Goal: Use online tool/utility: Use online tool/utility

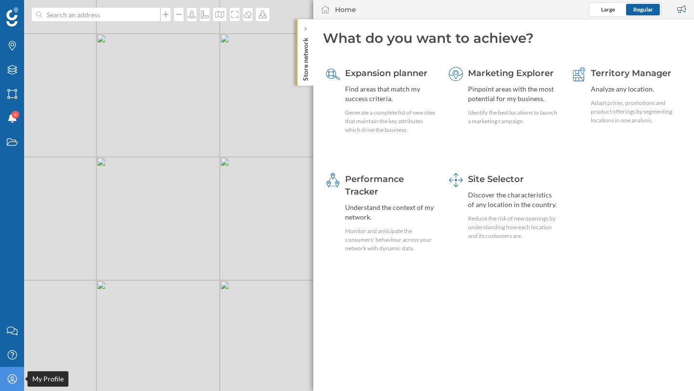
click at [8, 380] on icon "My Profile" at bounding box center [12, 380] width 12 height 10
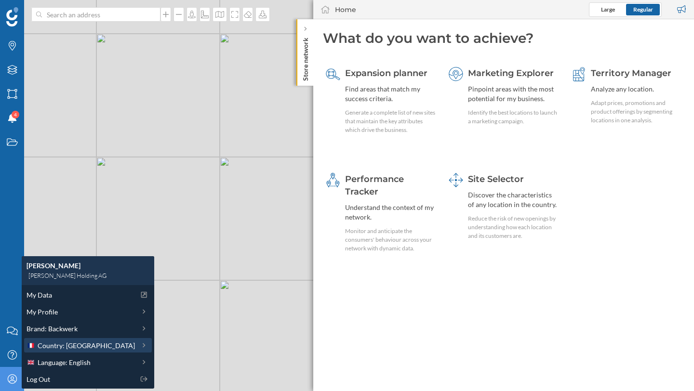
click at [72, 348] on span "Country: [GEOGRAPHIC_DATA]" at bounding box center [86, 346] width 97 height 10
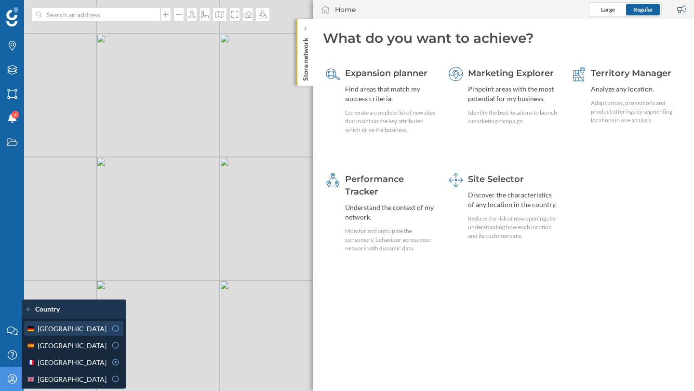
click at [97, 324] on div "[GEOGRAPHIC_DATA]" at bounding box center [67, 329] width 80 height 10
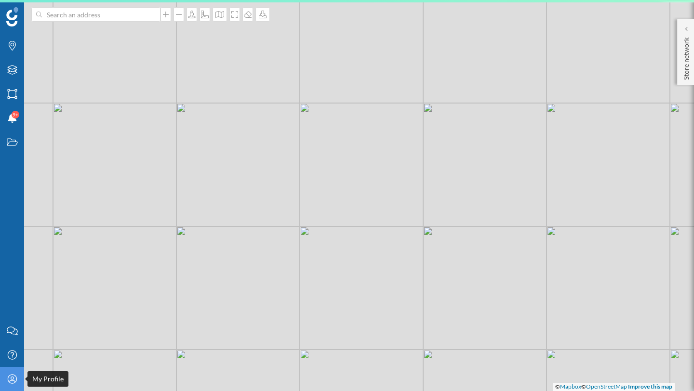
click at [10, 389] on div "My Profile" at bounding box center [12, 379] width 24 height 24
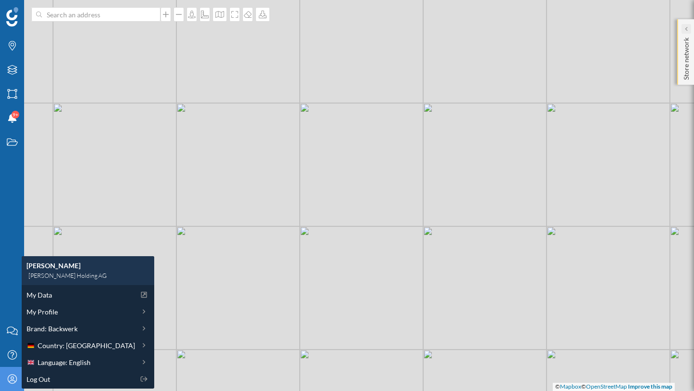
click at [688, 29] on div at bounding box center [687, 29] width 10 height 10
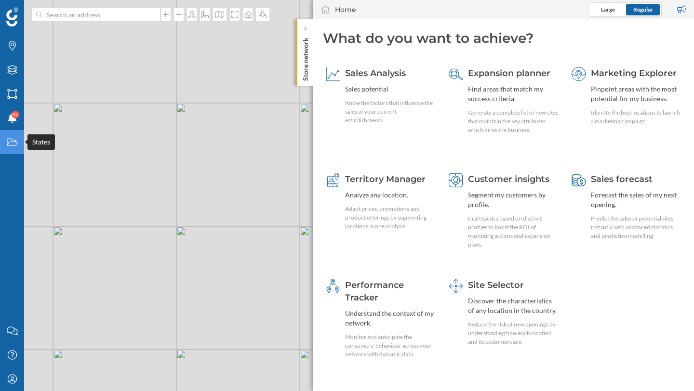
click at [17, 147] on div "States" at bounding box center [12, 142] width 24 height 24
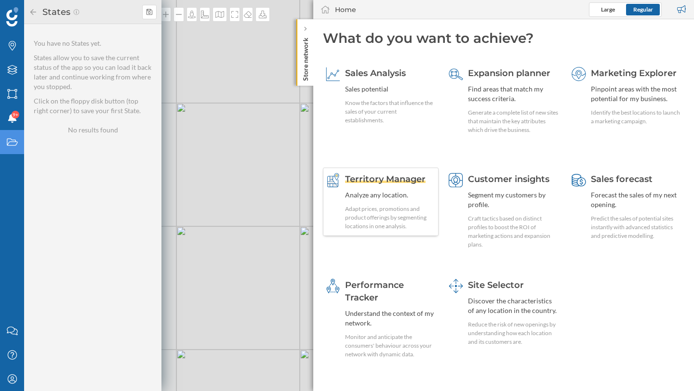
click at [400, 175] on span "Territory Manager" at bounding box center [385, 179] width 81 height 11
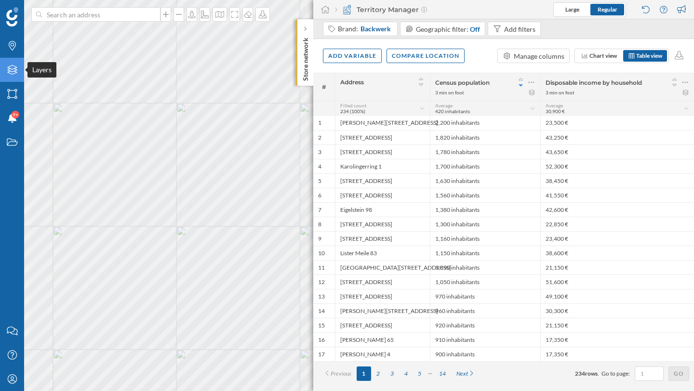
click at [11, 76] on div "Layers" at bounding box center [12, 70] width 24 height 24
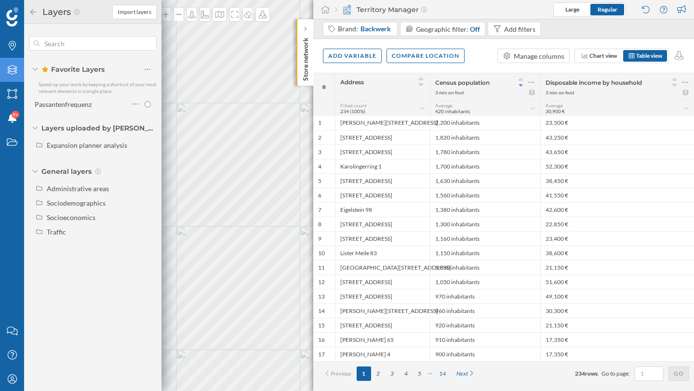
click at [12, 67] on icon "Layers" at bounding box center [12, 70] width 12 height 10
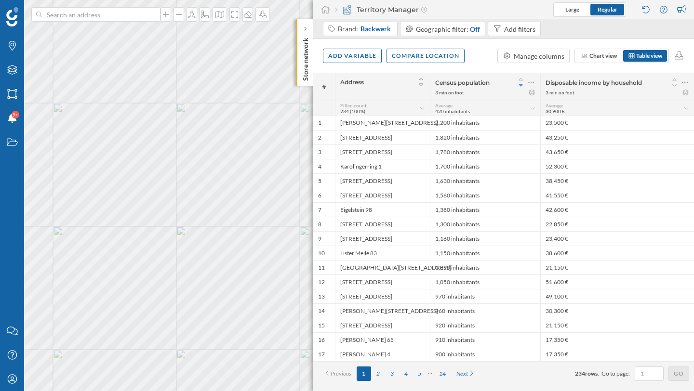
click at [375, 8] on div "Territory Manager" at bounding box center [381, 10] width 92 height 10
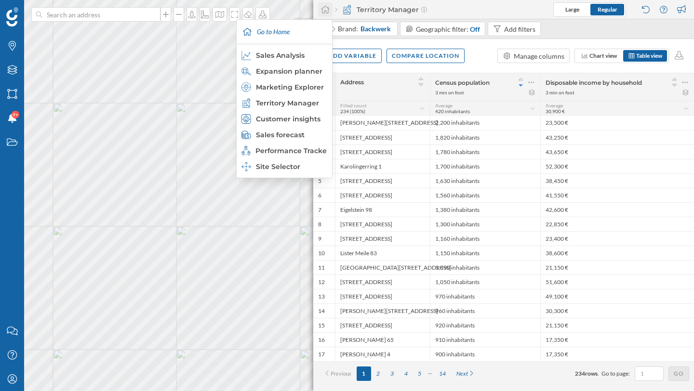
click at [322, 13] on icon at bounding box center [325, 10] width 9 height 8
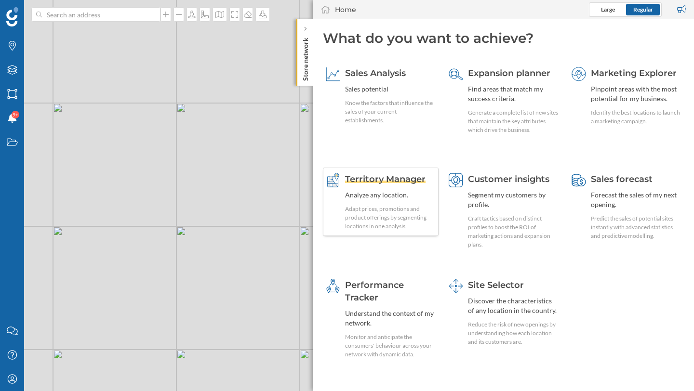
click at [374, 187] on div "Territory Manager Analyze any location. Adapt prices, promotions and product of…" at bounding box center [390, 202] width 91 height 58
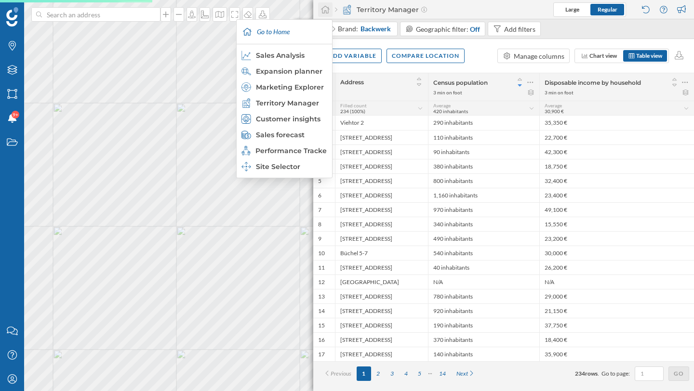
click at [323, 15] on div at bounding box center [325, 9] width 14 height 14
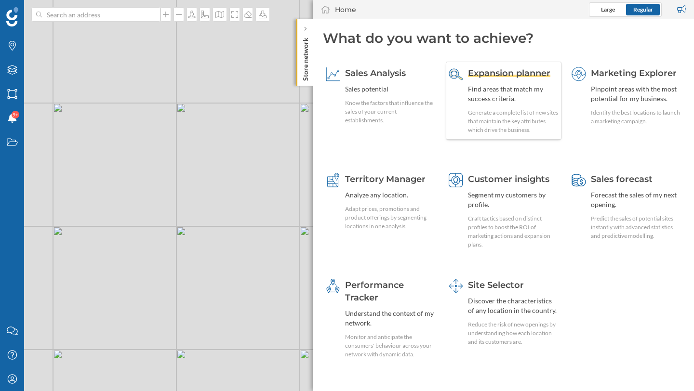
click at [494, 78] on span "Expansion planner" at bounding box center [509, 73] width 82 height 11
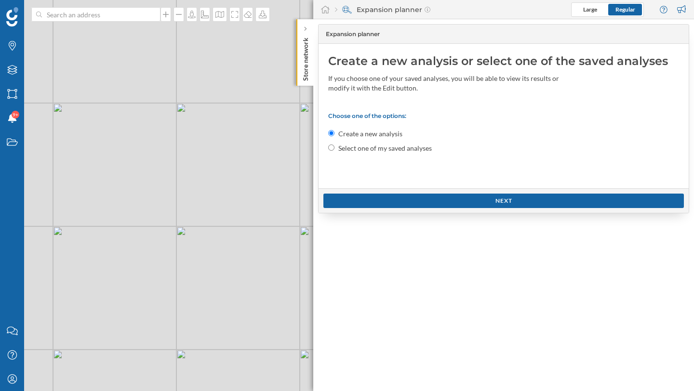
click at [333, 148] on input "Select one of my saved analyses" at bounding box center [331, 148] width 6 height 6
radio input "true"
radio input "false"
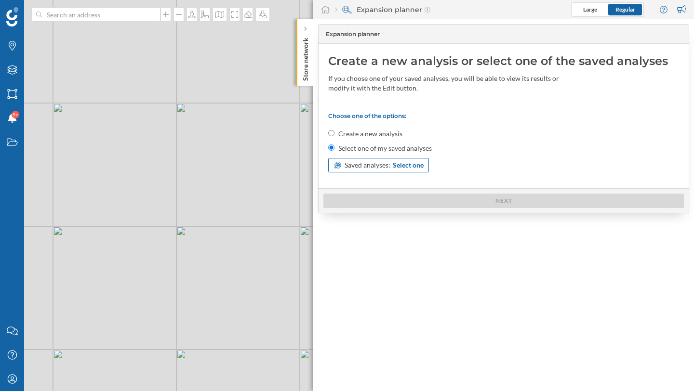
click at [357, 171] on div "Saved analyses: Select one" at bounding box center [378, 165] width 101 height 14
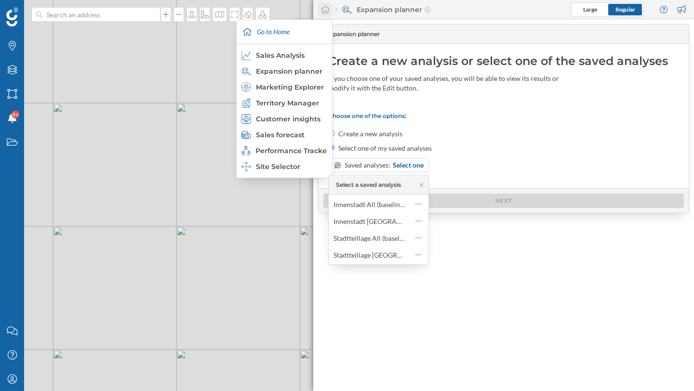
click at [330, 13] on div at bounding box center [325, 9] width 14 height 14
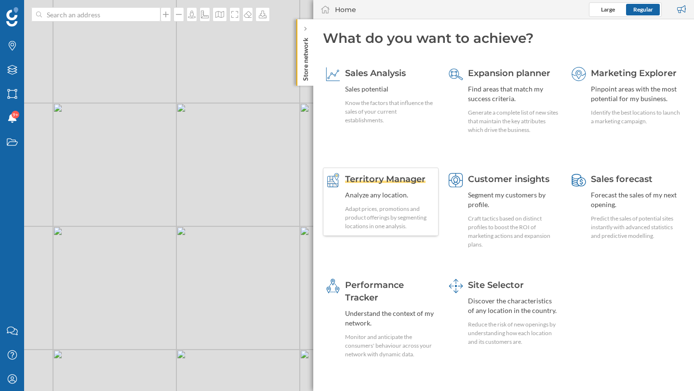
click at [375, 177] on span "Territory Manager" at bounding box center [385, 179] width 81 height 11
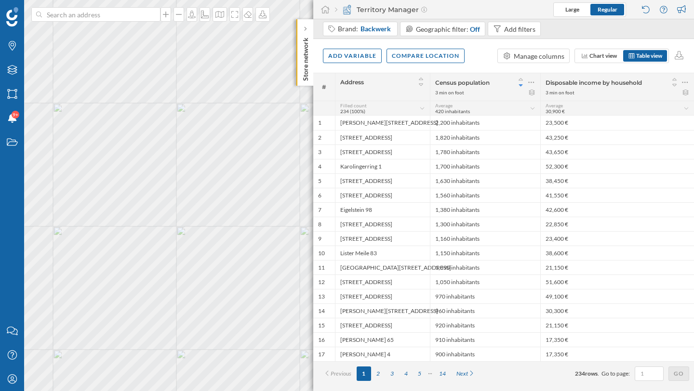
drag, startPoint x: 438, startPoint y: 84, endPoint x: 488, endPoint y: 84, distance: 50.6
click at [488, 84] on span "Census population" at bounding box center [462, 82] width 54 height 7
drag, startPoint x: 549, startPoint y: 84, endPoint x: 631, endPoint y: 84, distance: 82.9
click at [631, 84] on span "Disposable income by household" at bounding box center [594, 82] width 96 height 7
click at [369, 60] on div "Add variable" at bounding box center [352, 55] width 59 height 14
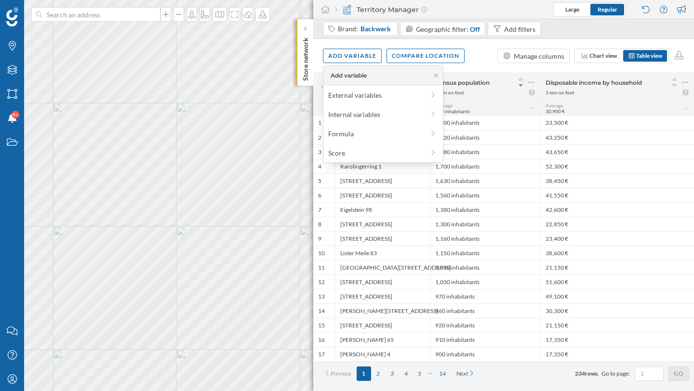
click at [481, 62] on div "Add variable Compare location Manage columns Chart view Table view" at bounding box center [503, 56] width 381 height 34
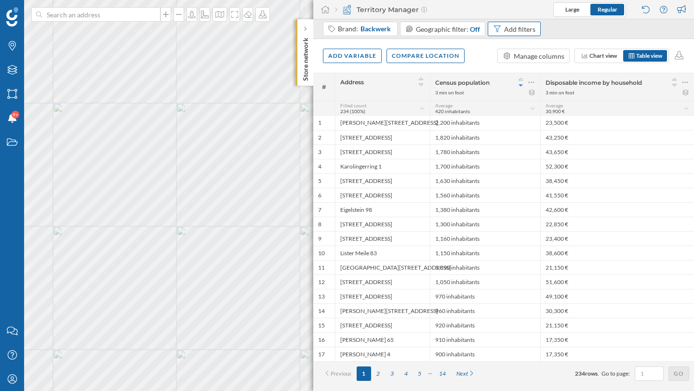
click at [504, 33] on div "Add filters" at bounding box center [519, 29] width 31 height 10
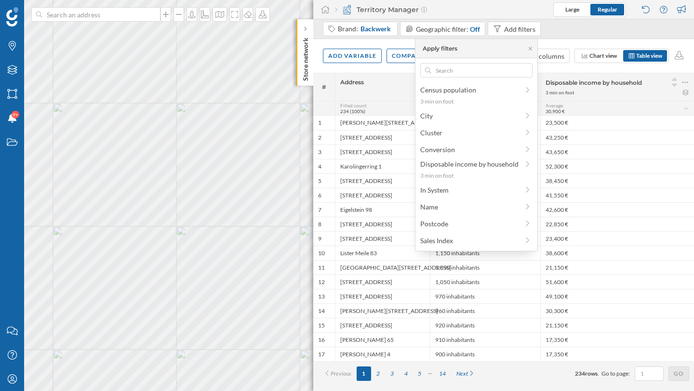
click at [575, 36] on div "Brand: Backwerk Geographic filter: Off Add filters" at bounding box center [503, 29] width 381 height 20
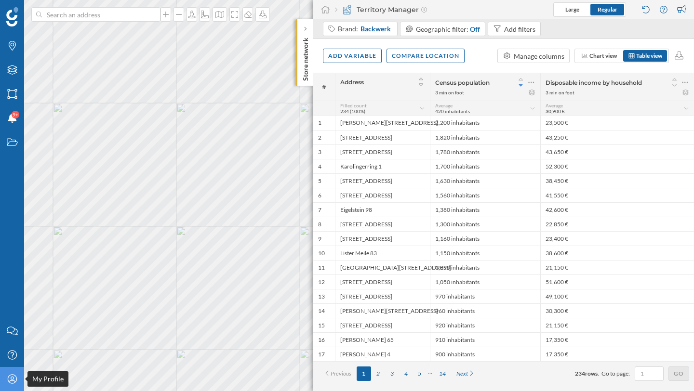
click at [8, 388] on div "My Profile" at bounding box center [12, 379] width 24 height 24
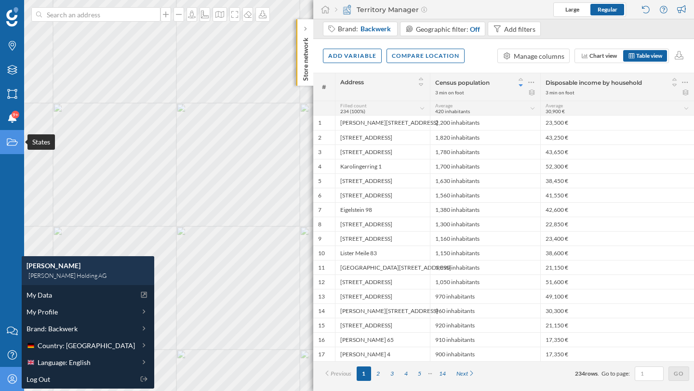
click at [14, 147] on div "States" at bounding box center [12, 142] width 24 height 24
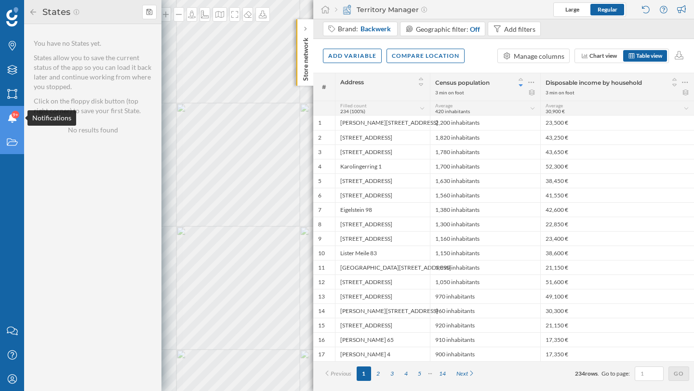
click at [14, 123] on div "Notifications 9+" at bounding box center [12, 118] width 24 height 24
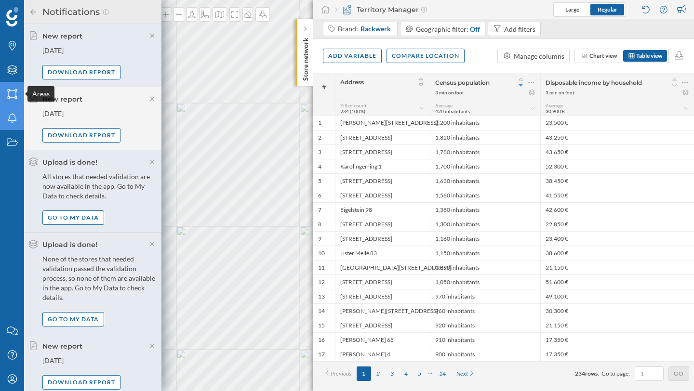
click at [13, 95] on icon "Areas" at bounding box center [12, 94] width 12 height 10
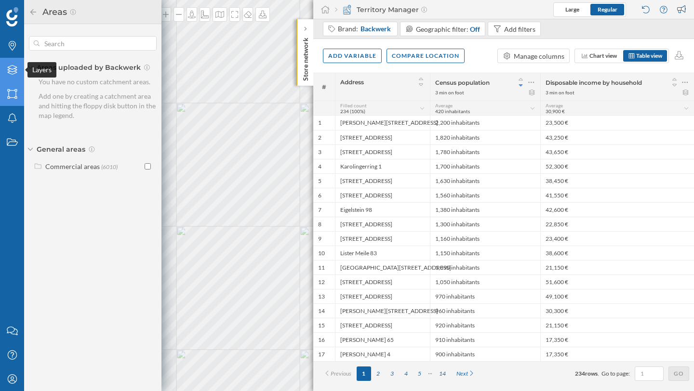
click at [13, 71] on icon at bounding box center [12, 70] width 10 height 10
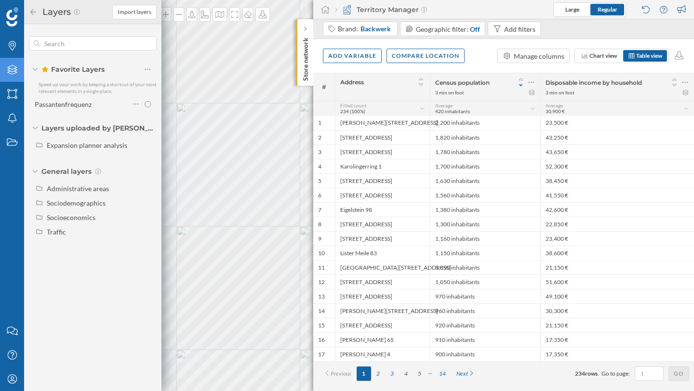
click at [36, 70] on icon at bounding box center [35, 69] width 6 height 3
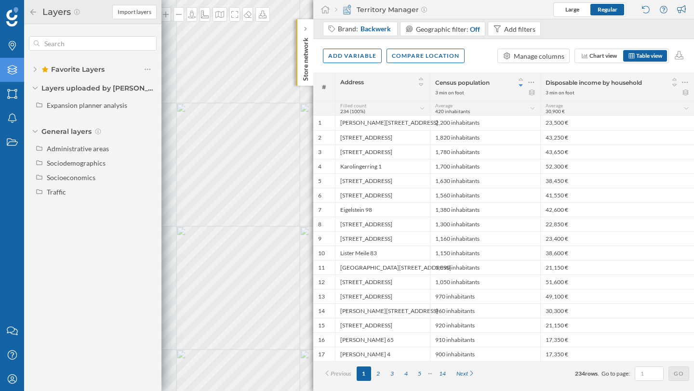
click at [36, 70] on icon at bounding box center [35, 70] width 3 height 6
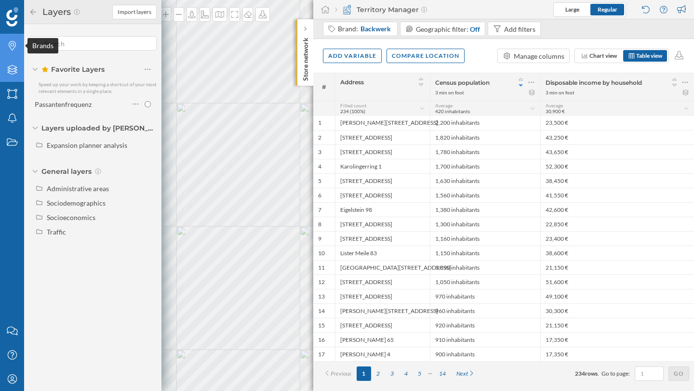
click at [16, 51] on icon "Brands" at bounding box center [12, 46] width 12 height 10
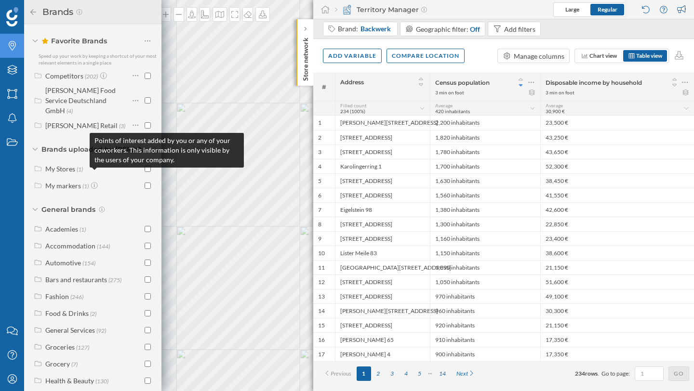
scroll to position [29, 0]
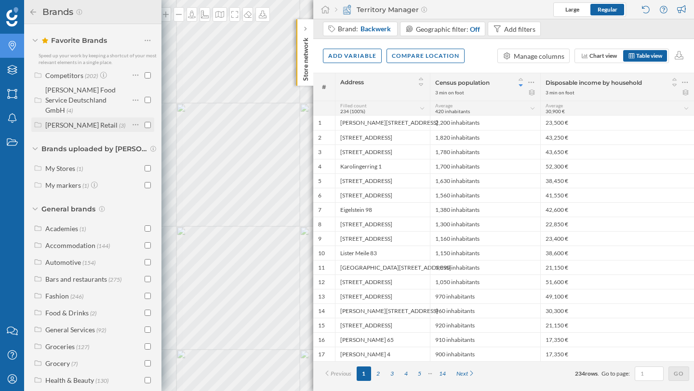
click at [77, 121] on div "[PERSON_NAME] Retail" at bounding box center [81, 125] width 72 height 8
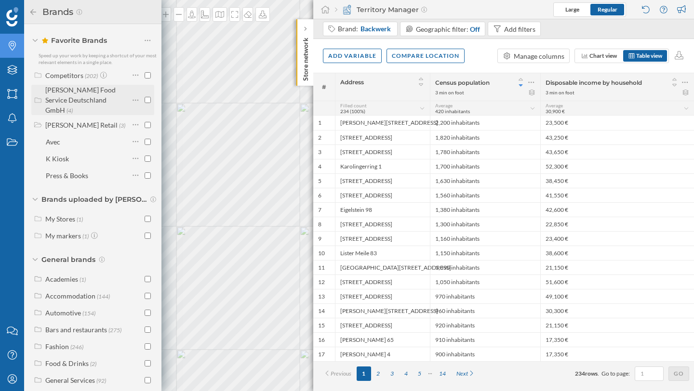
click at [80, 101] on div "[PERSON_NAME] Food Service Deutschland GmbH" at bounding box center [80, 100] width 70 height 28
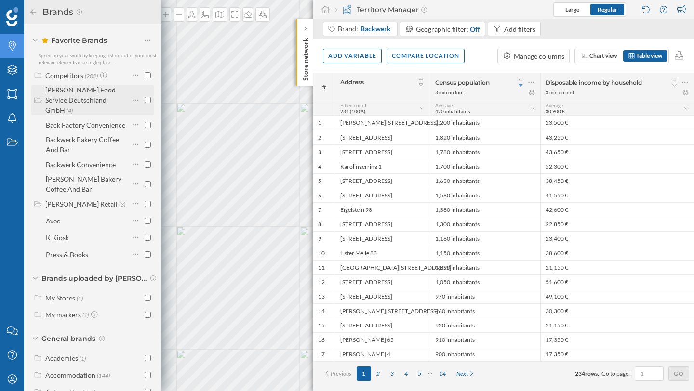
click at [82, 100] on div "[PERSON_NAME] Food Service Deutschland GmbH" at bounding box center [80, 100] width 70 height 28
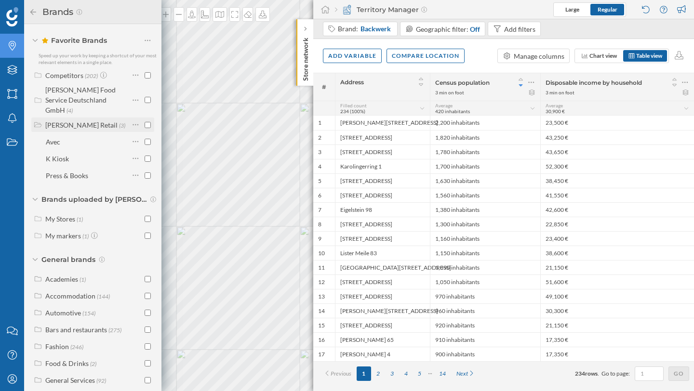
click at [75, 121] on div "[PERSON_NAME] Retail" at bounding box center [81, 125] width 72 height 8
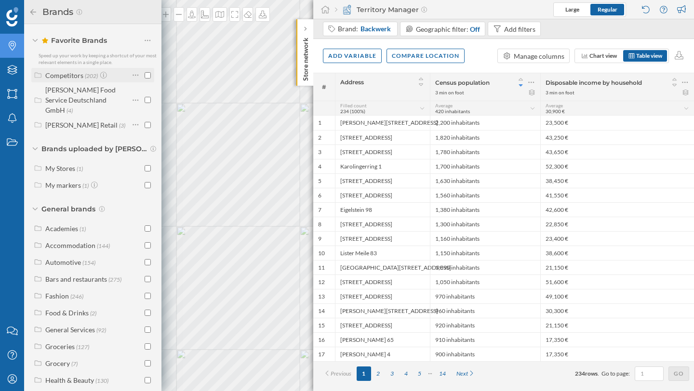
click at [78, 74] on div "Competitors" at bounding box center [64, 75] width 38 height 8
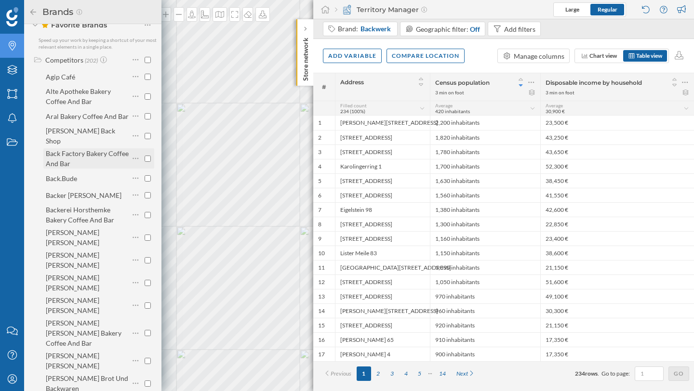
scroll to position [39, 0]
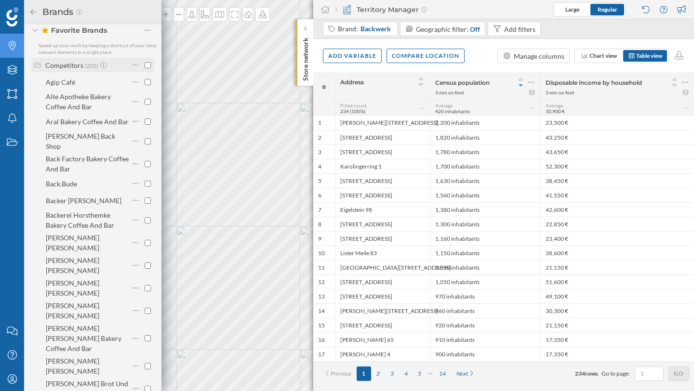
click at [62, 69] on div "Competitors" at bounding box center [64, 65] width 38 height 8
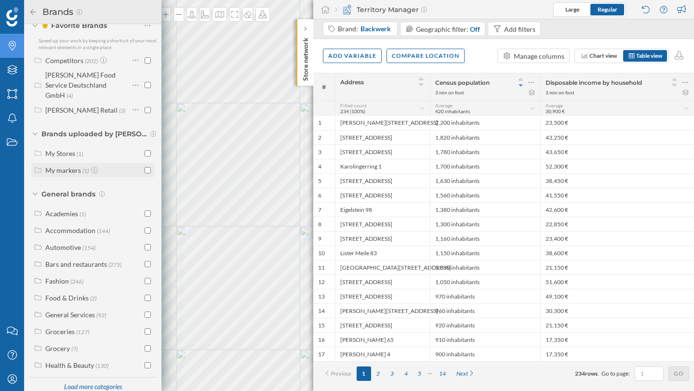
scroll to position [46, 0]
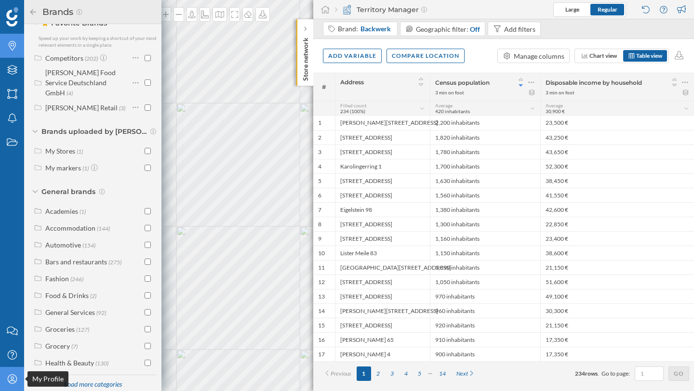
click at [8, 378] on icon "My Profile" at bounding box center [12, 380] width 12 height 10
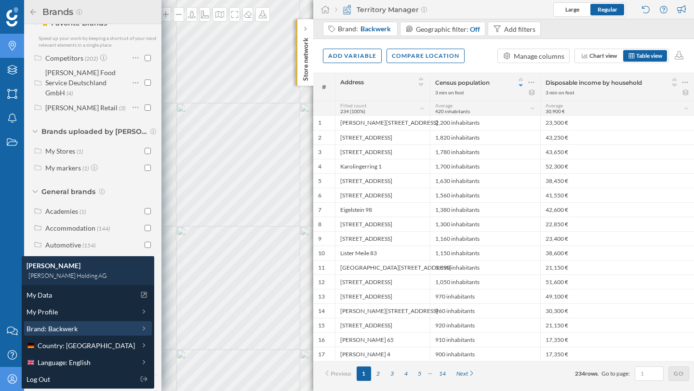
click at [70, 330] on span "Brand: Backwerk" at bounding box center [52, 329] width 51 height 10
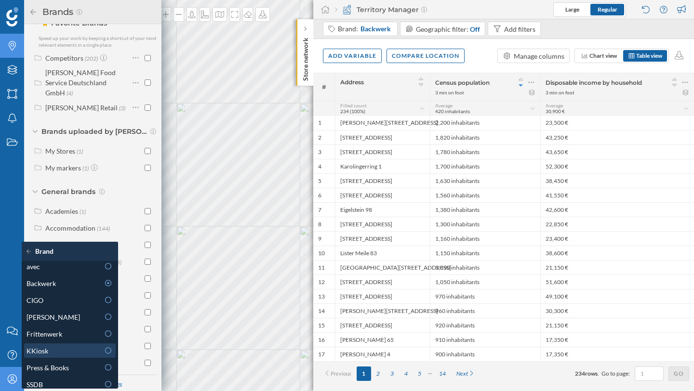
scroll to position [0, 0]
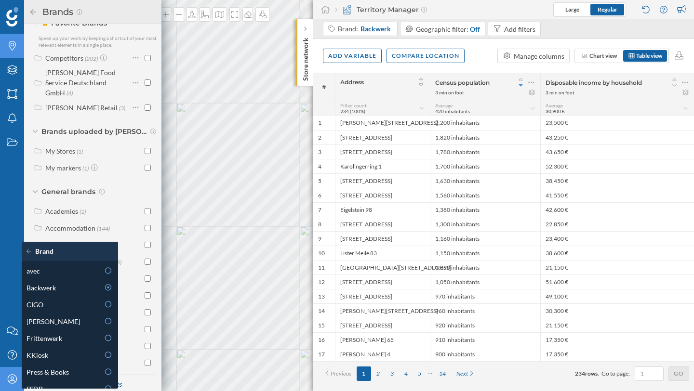
click at [30, 250] on icon at bounding box center [31, 251] width 9 height 7
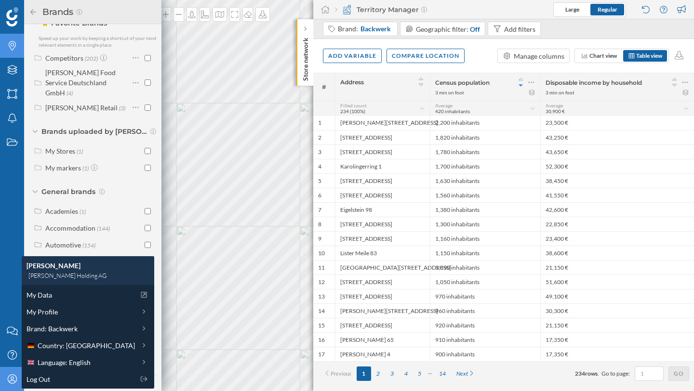
click at [468, 54] on div "Add variable Compare location Manage columns Chart view Table view" at bounding box center [503, 56] width 381 height 34
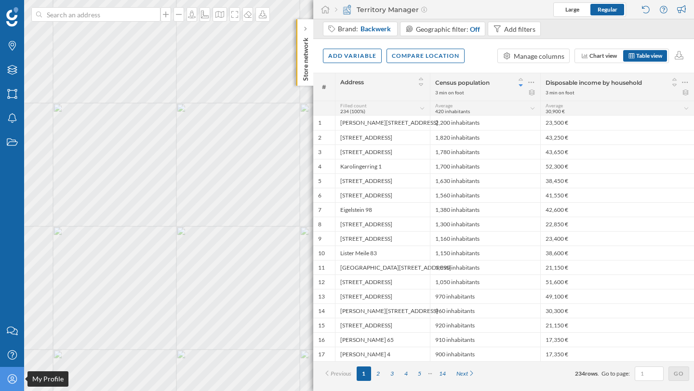
click at [9, 380] on icon "My Profile" at bounding box center [12, 380] width 12 height 10
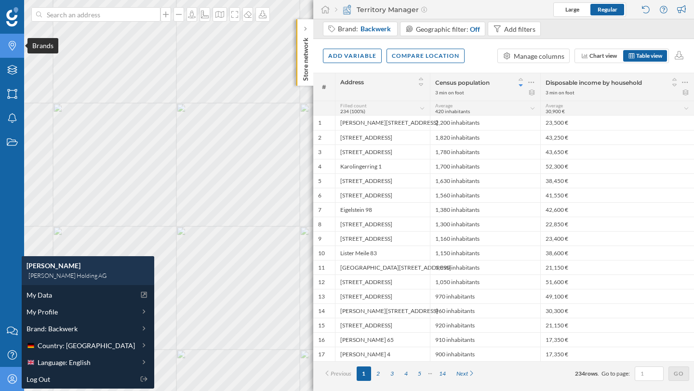
click at [23, 49] on div "Brands" at bounding box center [12, 46] width 24 height 24
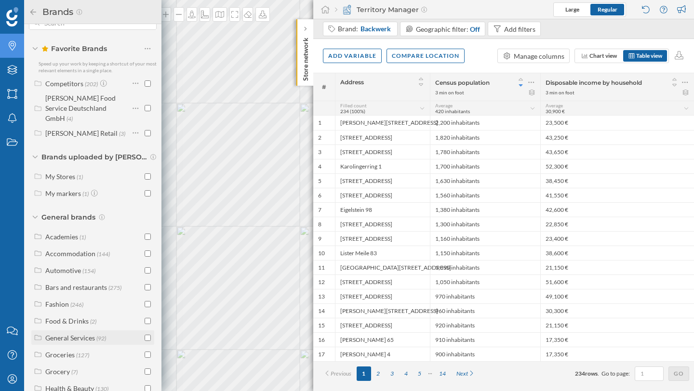
scroll to position [46, 0]
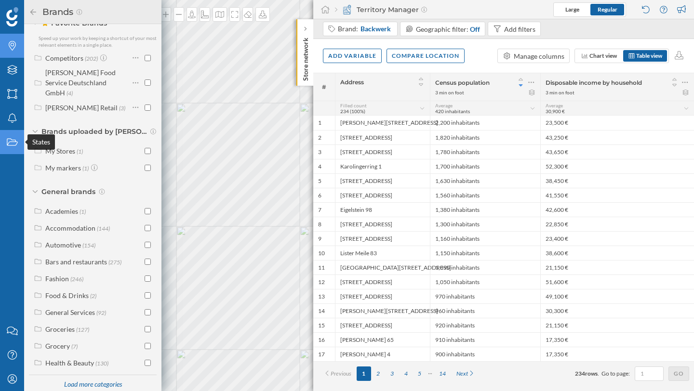
click at [18, 142] on icon "States" at bounding box center [12, 142] width 12 height 10
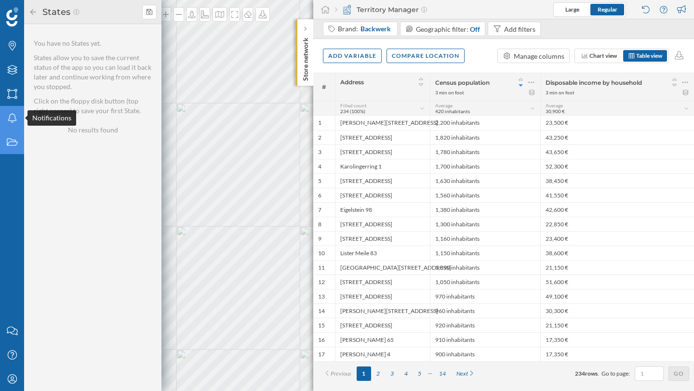
click at [15, 119] on icon "Notifications" at bounding box center [12, 118] width 12 height 10
